Goal: Task Accomplishment & Management: Use online tool/utility

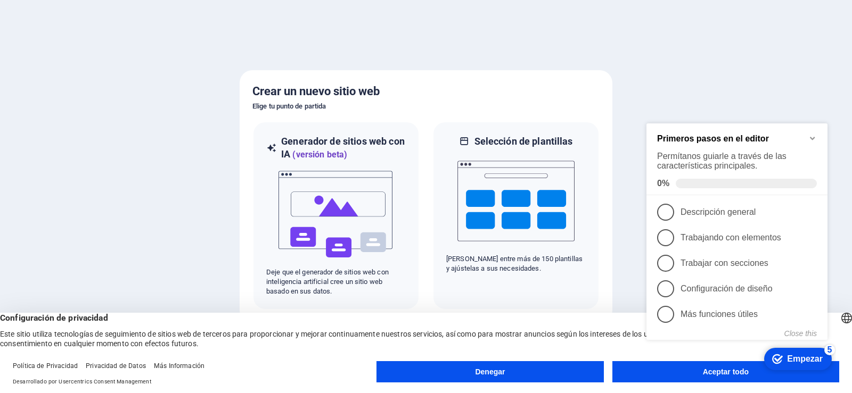
click at [800, 361] on font "Empezar" at bounding box center [805, 359] width 36 height 9
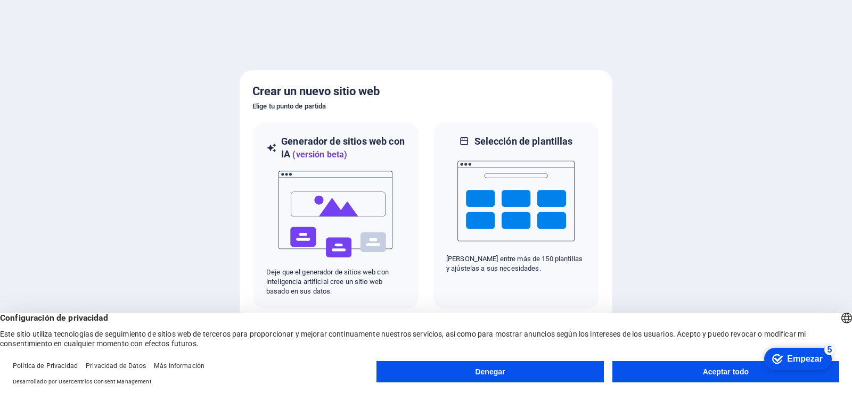
click at [721, 375] on font "Aceptar todo" at bounding box center [726, 372] width 46 height 9
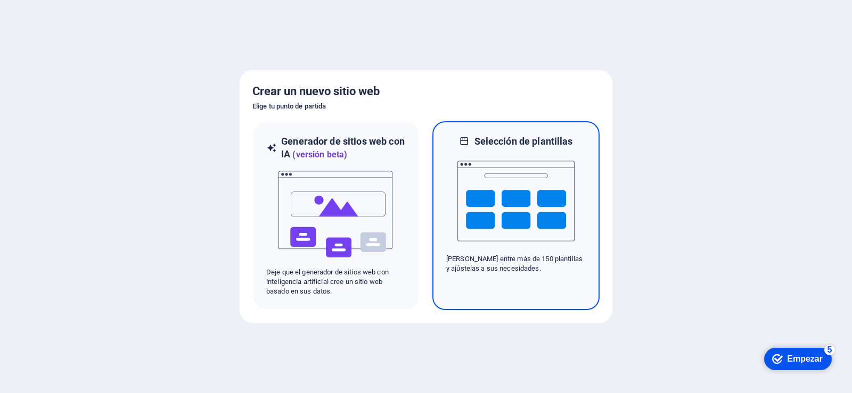
click at [520, 226] on img at bounding box center [515, 201] width 117 height 106
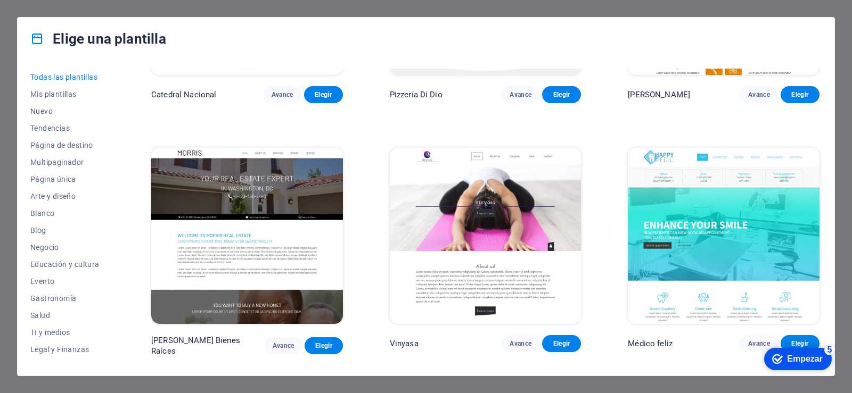
scroll to position [5218, 0]
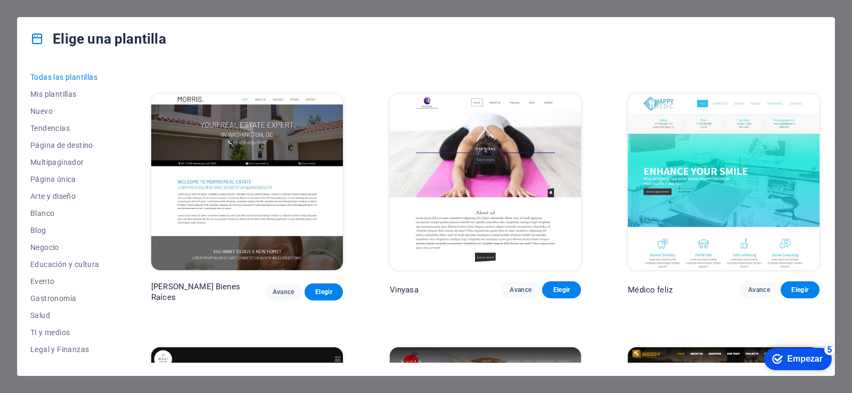
click at [744, 162] on img at bounding box center [724, 182] width 192 height 176
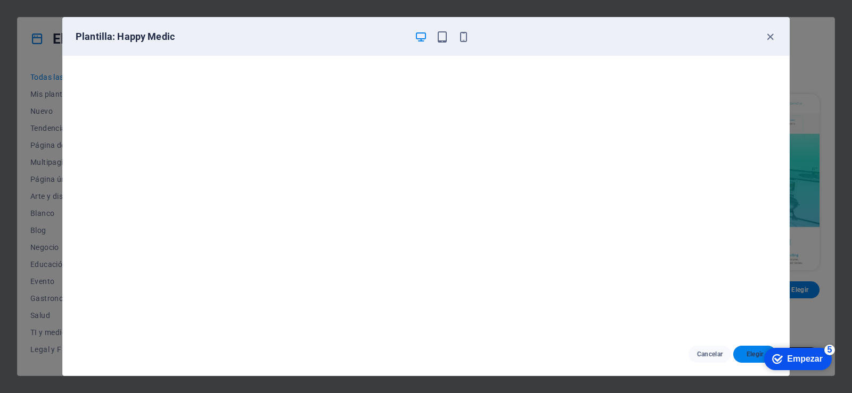
click at [756, 352] on font "Elegir" at bounding box center [754, 354] width 17 height 7
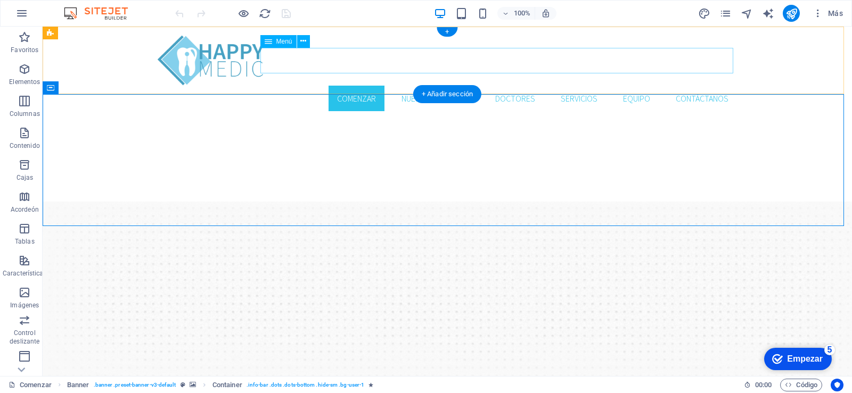
click at [418, 86] on nav "Comenzar Nuestra práctica Doctores Servicios Equipo Contáctanos" at bounding box center [447, 99] width 579 height 26
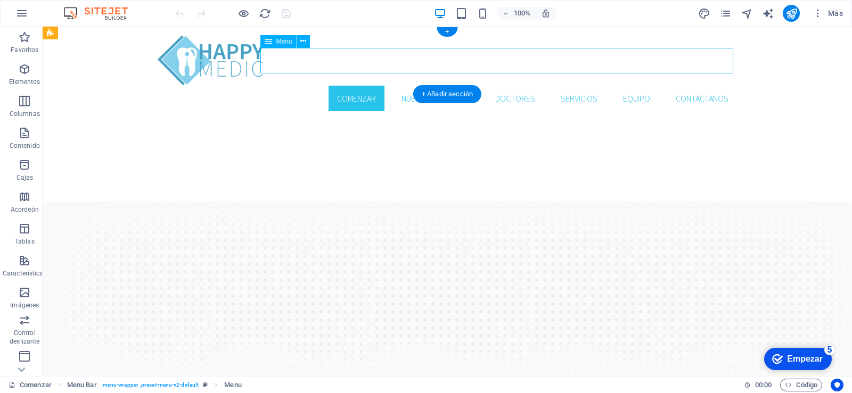
click at [504, 86] on nav "Comenzar Nuestra práctica Doctores Servicios Equipo Contáctanos" at bounding box center [447, 99] width 579 height 26
click at [27, 79] on font "Elementos" at bounding box center [24, 81] width 31 height 7
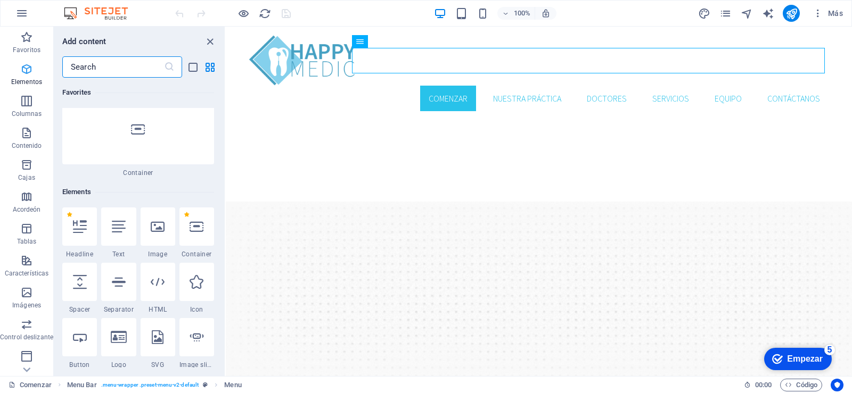
scroll to position [201, 0]
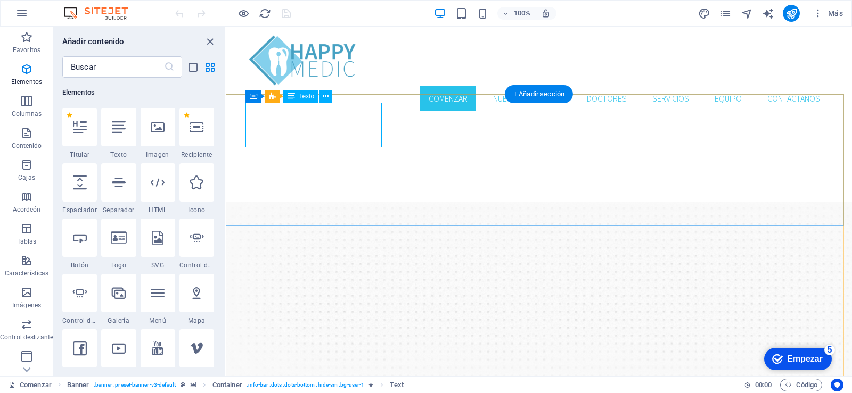
click at [325, 92] on icon at bounding box center [326, 96] width 6 height 11
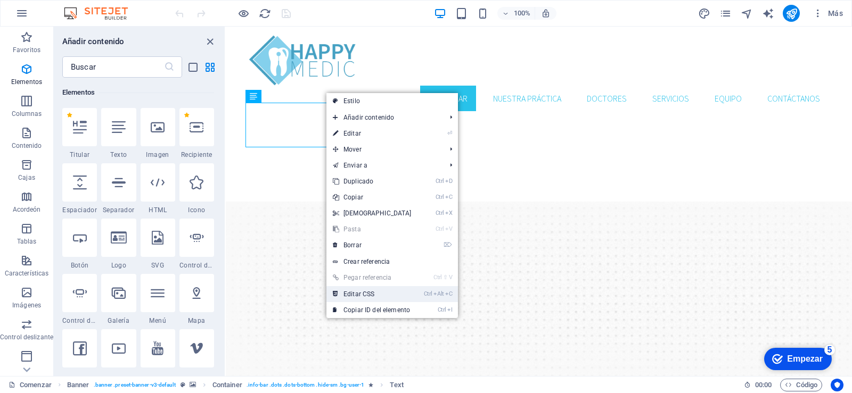
click at [364, 297] on font "Editar CSS" at bounding box center [358, 294] width 31 height 7
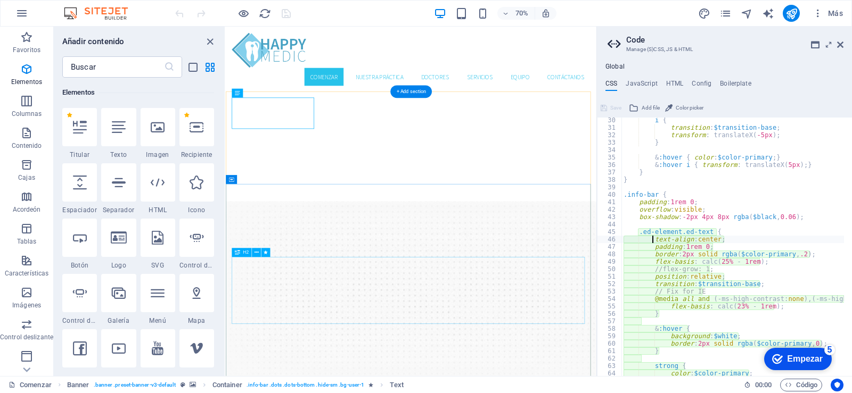
type textarea "text-align: center;"
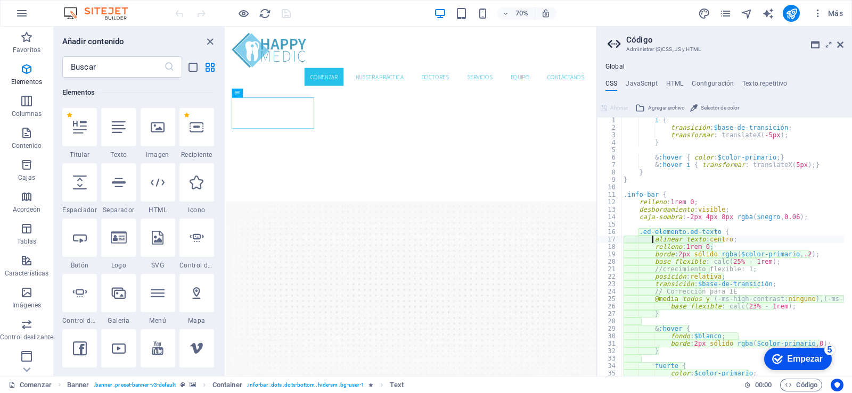
click at [844, 44] on aside "Código Administrar (S)CSS, JS y HTML Global CSS JavaScript HTML Configuración T…" at bounding box center [724, 202] width 256 height 350
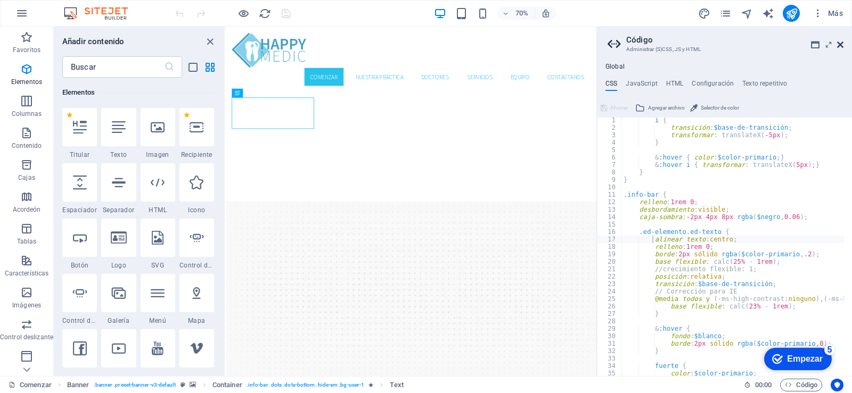
click at [841, 45] on icon at bounding box center [840, 44] width 6 height 9
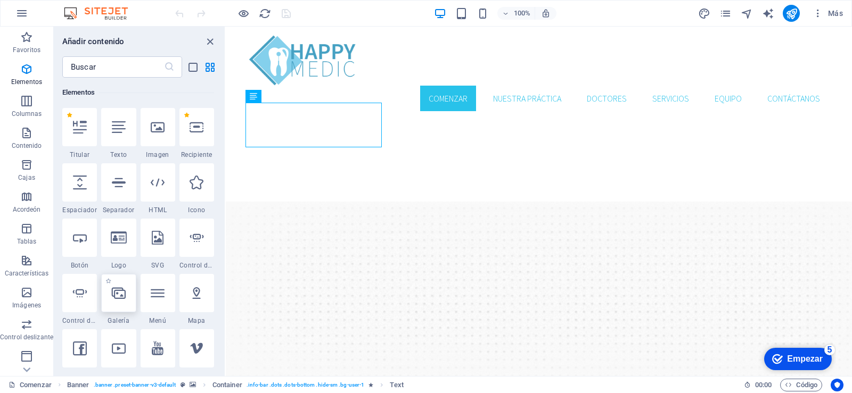
click at [122, 300] on icon at bounding box center [119, 293] width 14 height 14
select select "4"
select select "%"
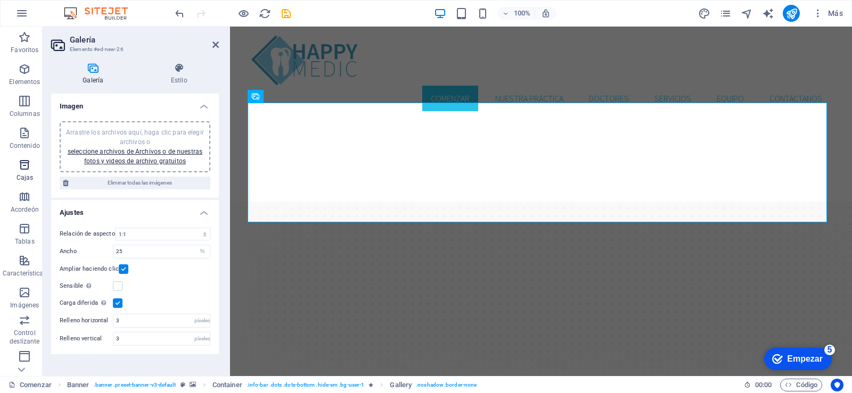
click at [21, 174] on p "Cajas" at bounding box center [25, 178] width 17 height 9
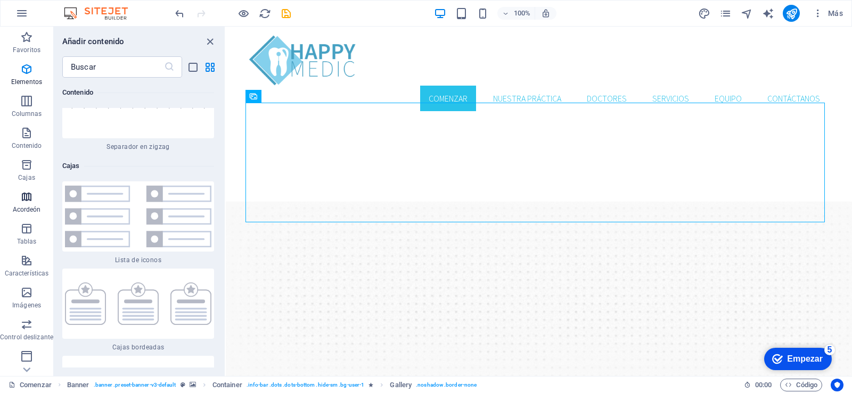
click at [22, 207] on font "Acordeón" at bounding box center [27, 209] width 28 height 7
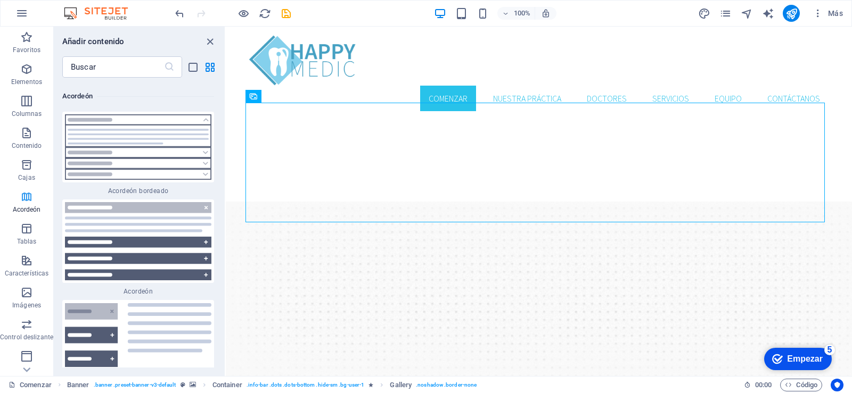
scroll to position [6615, 0]
click at [148, 159] on img at bounding box center [138, 146] width 146 height 65
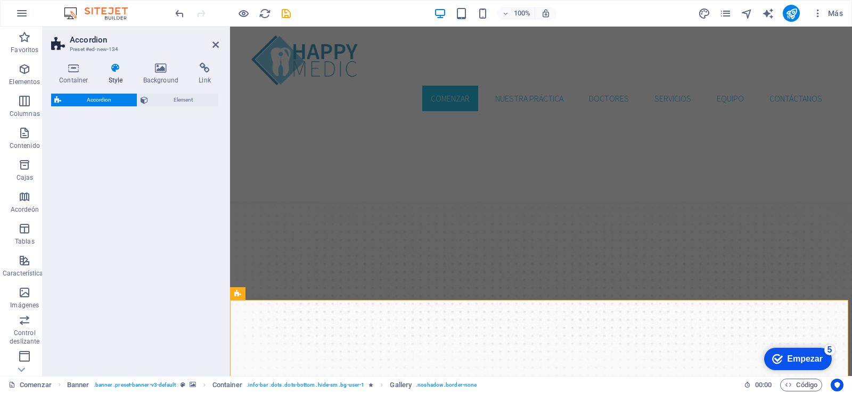
select select "rem"
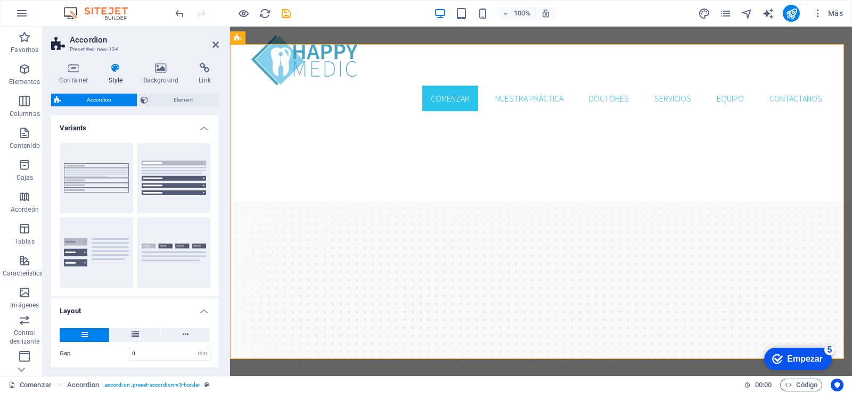
scroll to position [553, 0]
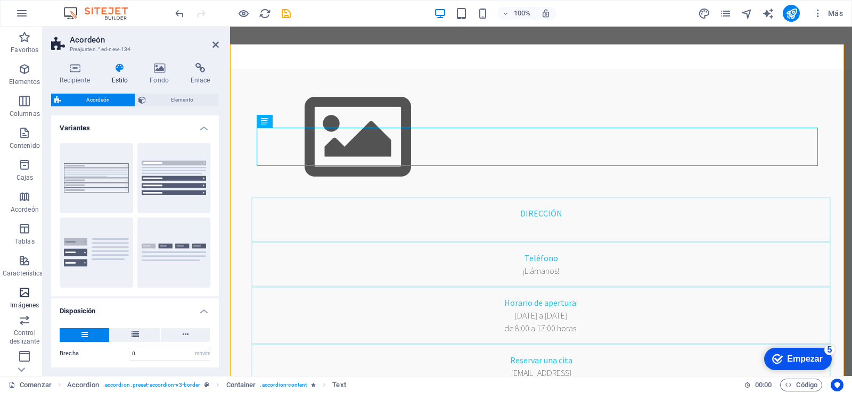
click at [32, 302] on font "Imágenes" at bounding box center [24, 305] width 29 height 7
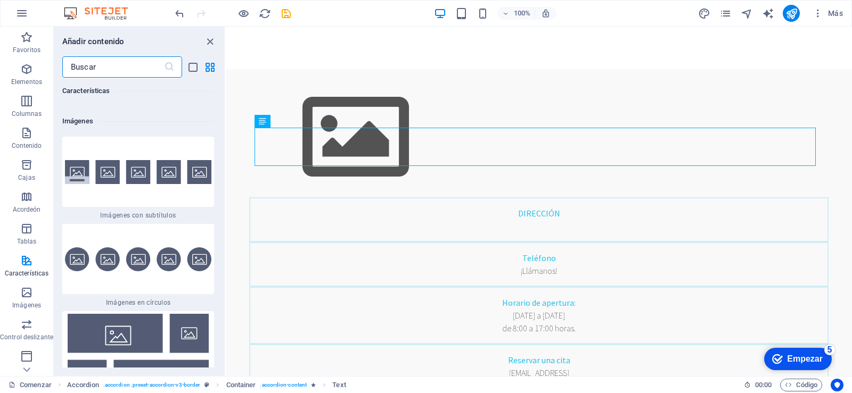
scroll to position [10578, 0]
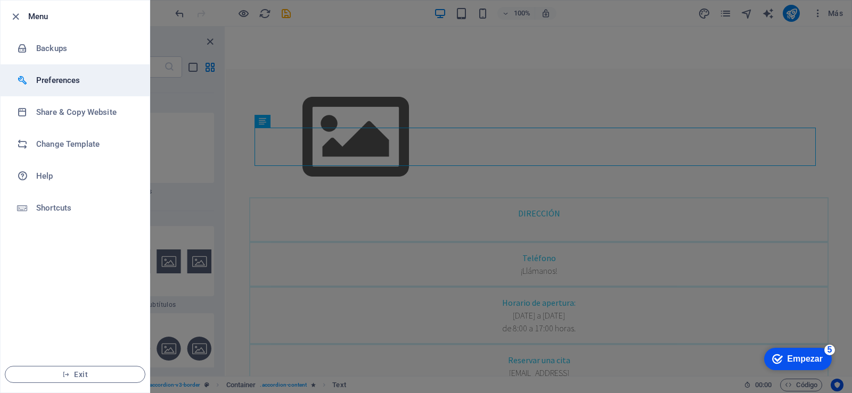
click at [56, 80] on h6 "Preferences" at bounding box center [85, 80] width 99 height 13
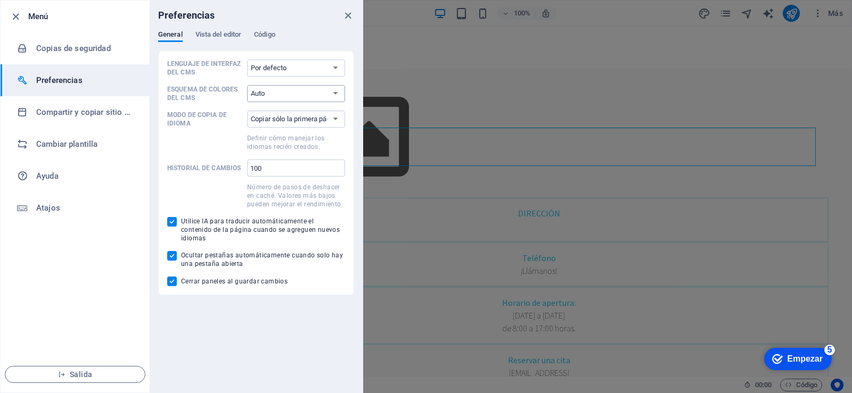
click at [324, 89] on select "Auto Oscuro Luz" at bounding box center [296, 93] width 98 height 17
click at [20, 15] on icon "button" at bounding box center [16, 17] width 12 height 12
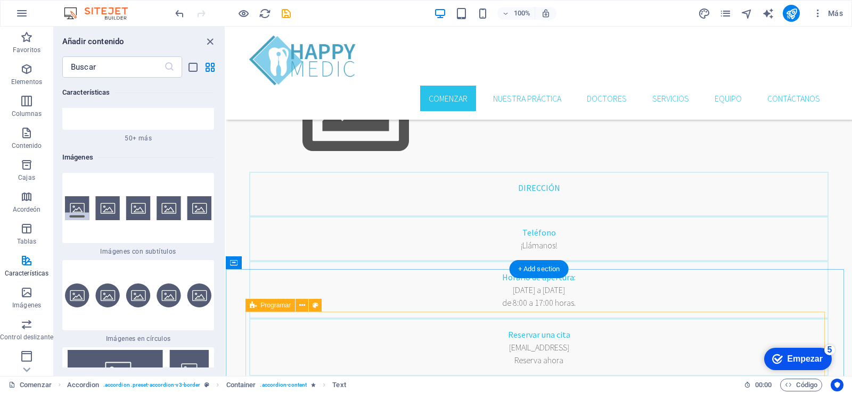
scroll to position [766, 0]
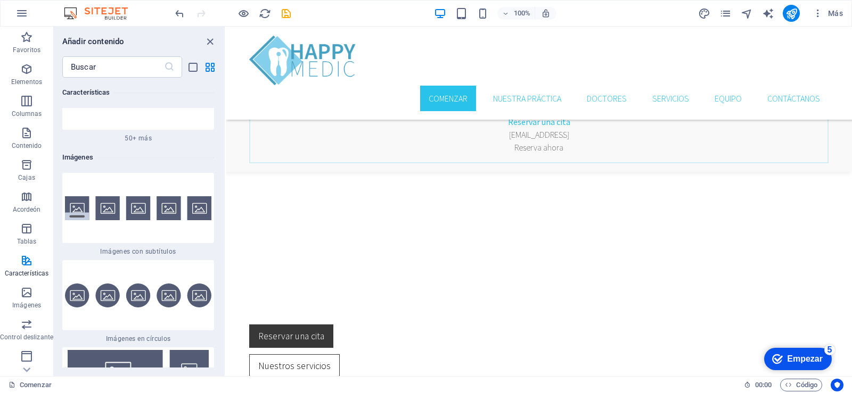
click at [807, 358] on font "Empezar" at bounding box center [805, 359] width 36 height 9
